Goal: Check status: Check status

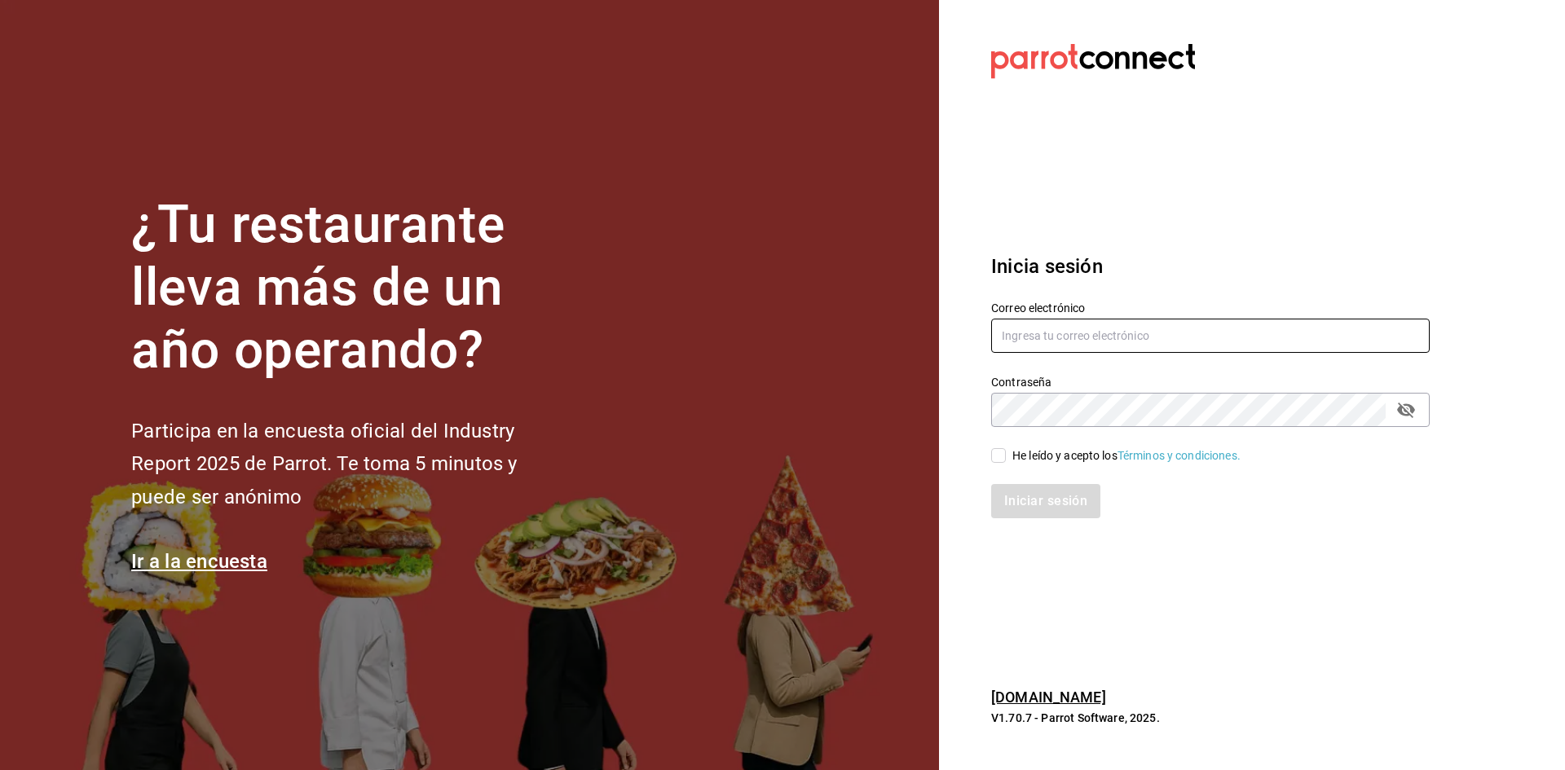
click at [1073, 346] on input "text" at bounding box center [1210, 336] width 438 height 34
type input "l"
type input "[EMAIL_ADDRESS][DOMAIN_NAME]"
click at [1410, 409] on icon "passwordField" at bounding box center [1406, 410] width 18 height 15
click at [1015, 460] on div "He leído y acepto los Términos y condiciones." at bounding box center [1126, 455] width 228 height 17
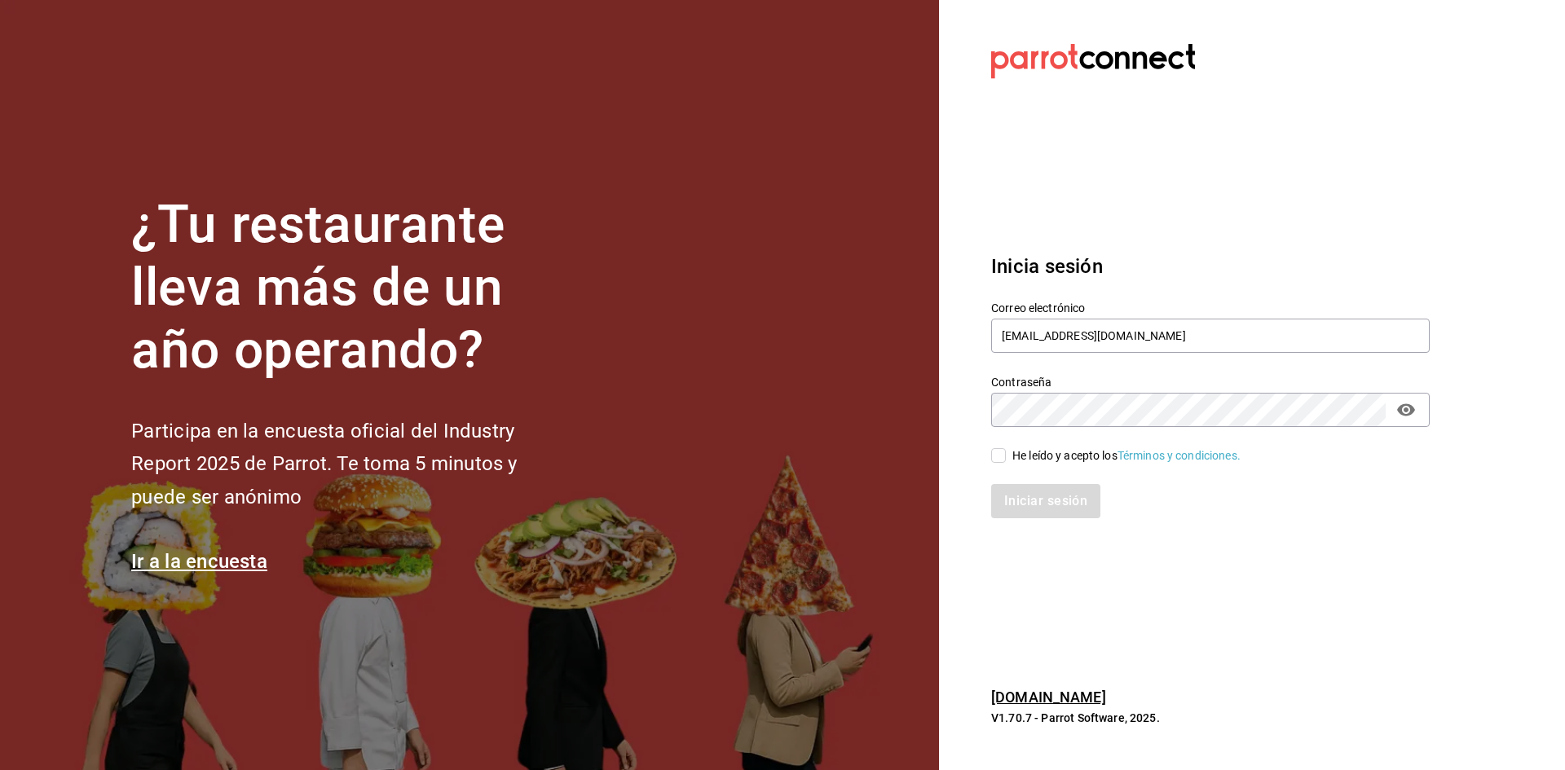
click at [1006, 460] on input "He leído y acepto los Términos y condiciones." at bounding box center [998, 455] width 15 height 15
checkbox input "true"
click at [1028, 493] on button "Iniciar sesión" at bounding box center [1046, 501] width 111 height 34
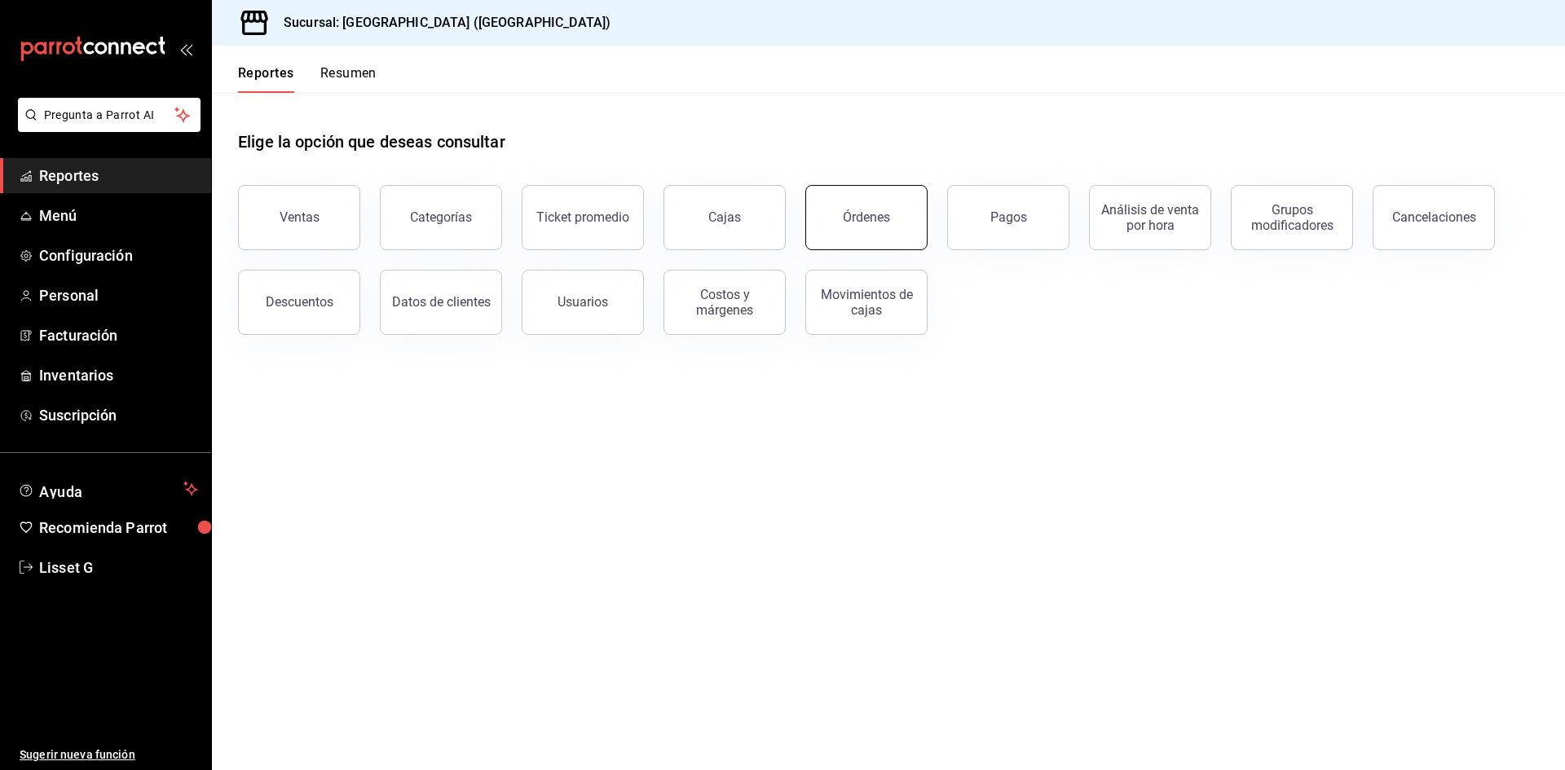
click at [875, 209] on button "Órdenes" at bounding box center [866, 217] width 122 height 65
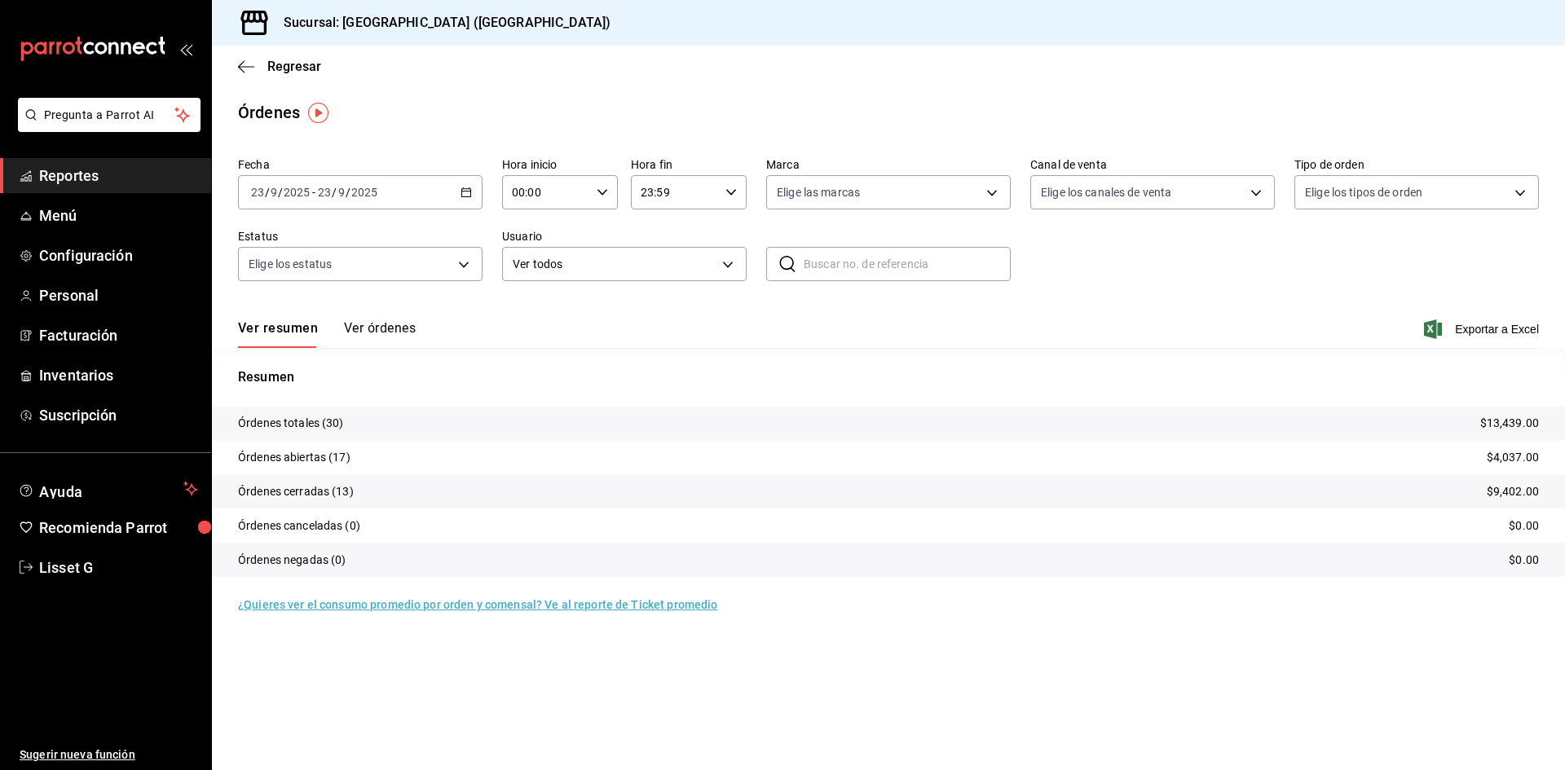
click at [384, 197] on div "[DATE] [DATE] - [DATE] [DATE]" at bounding box center [360, 192] width 244 height 34
click at [301, 273] on span "Ayer" at bounding box center [315, 278] width 126 height 17
